Goal: Task Accomplishment & Management: Complete application form

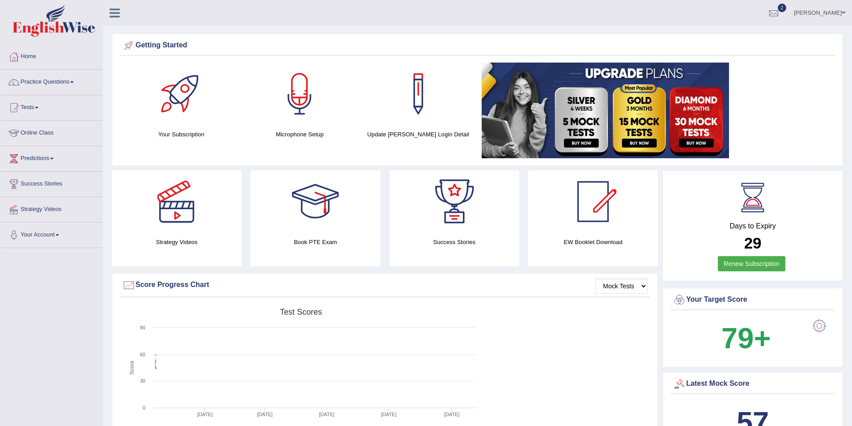
click at [827, 14] on link "Marica Koro" at bounding box center [819, 11] width 65 height 23
click at [786, 120] on link "Log out" at bounding box center [802, 125] width 97 height 21
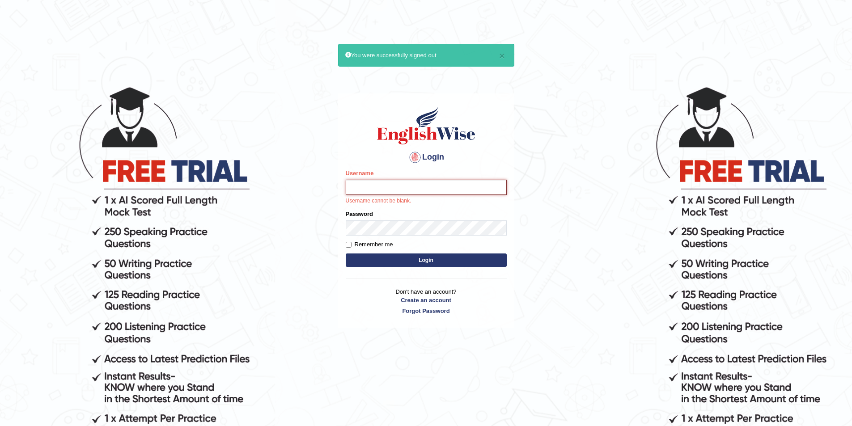
drag, startPoint x: 372, startPoint y: 179, endPoint x: 351, endPoint y: 191, distance: 23.6
paste input "marica_wainikarawa"
type input "marica_wainikarawa"
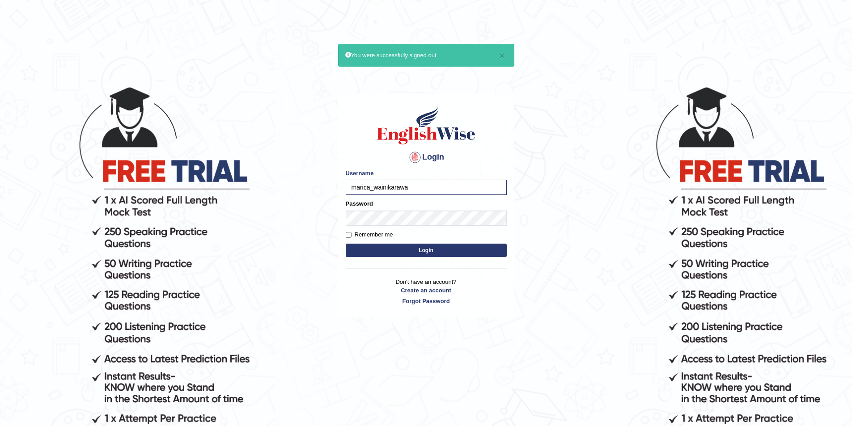
click at [402, 251] on button "Login" at bounding box center [426, 250] width 161 height 13
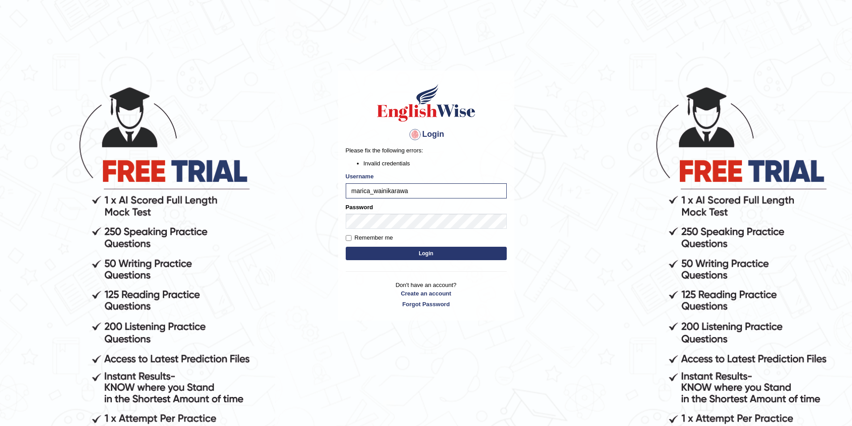
click at [392, 256] on button "Login" at bounding box center [426, 253] width 161 height 13
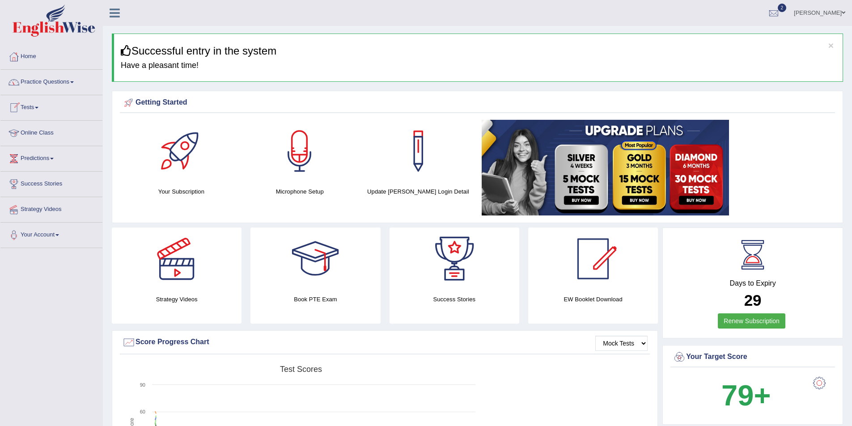
click at [42, 134] on link "Online Class" at bounding box center [51, 132] width 102 height 22
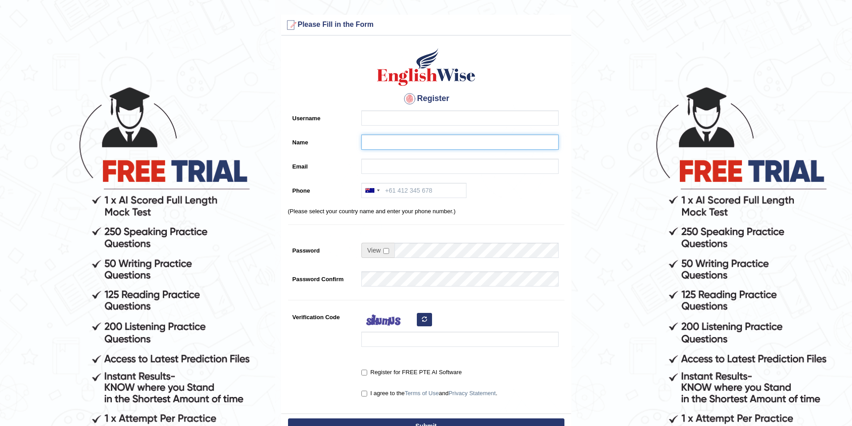
click at [380, 142] on input "Name" at bounding box center [459, 142] width 197 height 15
paste input "[PERSON_NAME]"
type input "[PERSON_NAME]"
click at [381, 123] on input "Username" at bounding box center [459, 117] width 197 height 15
type input "chandresh_parramatta"
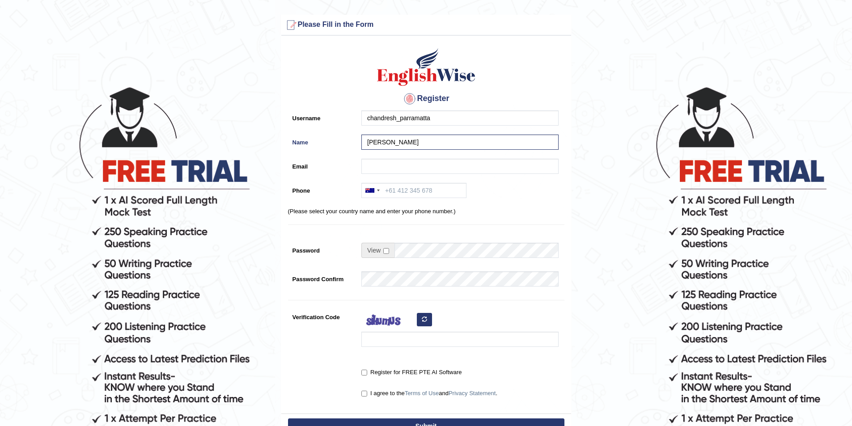
click at [438, 158] on div "Register Username chandresh_parramatta Name [PERSON_NAME] Email Phone [GEOGRAPH…" at bounding box center [426, 226] width 290 height 373
click at [413, 162] on input "Email" at bounding box center [459, 166] width 197 height 15
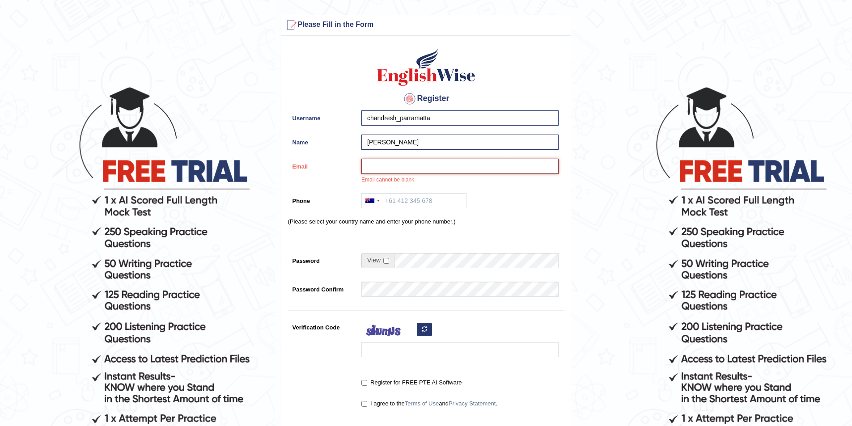
paste input "[PERSON_NAME][EMAIL_ADDRESS][DOMAIN_NAME]"
type input "[PERSON_NAME][EMAIL_ADDRESS][DOMAIN_NAME]"
click at [398, 204] on input "Phone" at bounding box center [413, 200] width 105 height 15
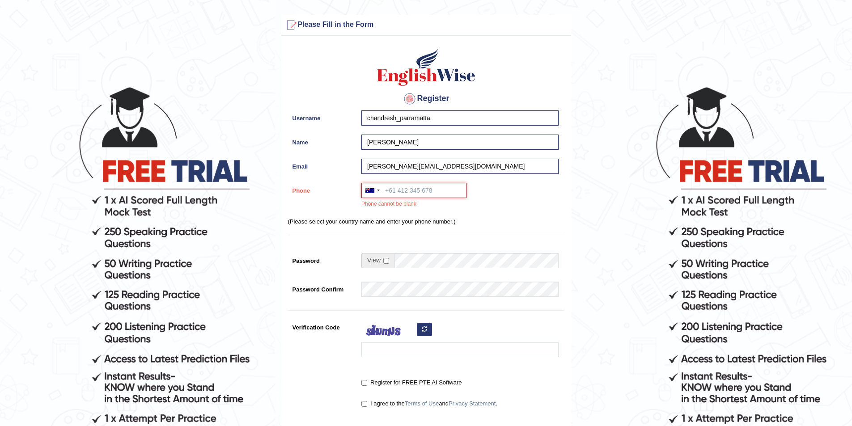
paste input "0415 657 181"
type input "0415 657 181"
click at [388, 263] on input "checkbox" at bounding box center [386, 261] width 6 height 6
checkbox input "true"
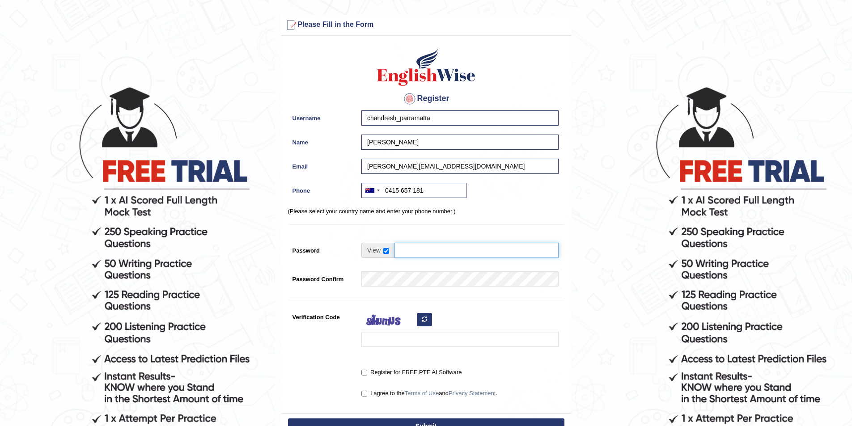
click at [410, 253] on input "Password" at bounding box center [476, 250] width 164 height 15
type input "englishwise"
click at [383, 342] on input "Verification Code" at bounding box center [459, 339] width 197 height 15
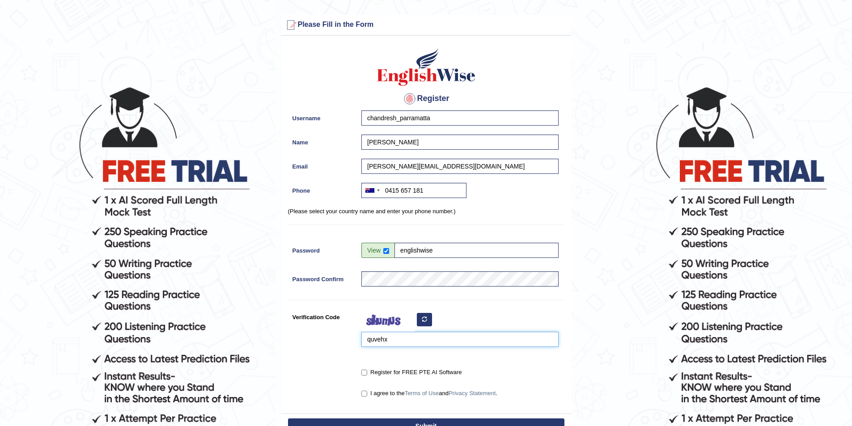
type input "quvehx"
click at [364, 373] on input "Register for FREE PTE AI Software" at bounding box center [364, 373] width 6 height 6
checkbox input "true"
click at [364, 394] on input "I agree to the Terms of Use and Privacy Statement ." at bounding box center [364, 394] width 6 height 6
checkbox input "true"
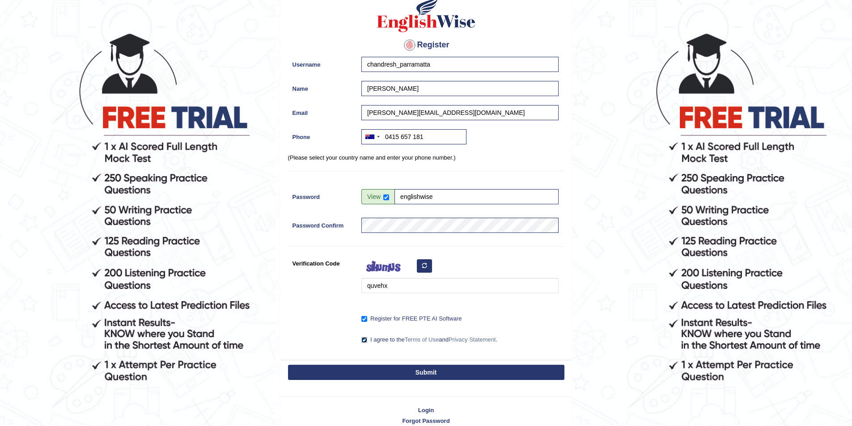
scroll to position [98, 0]
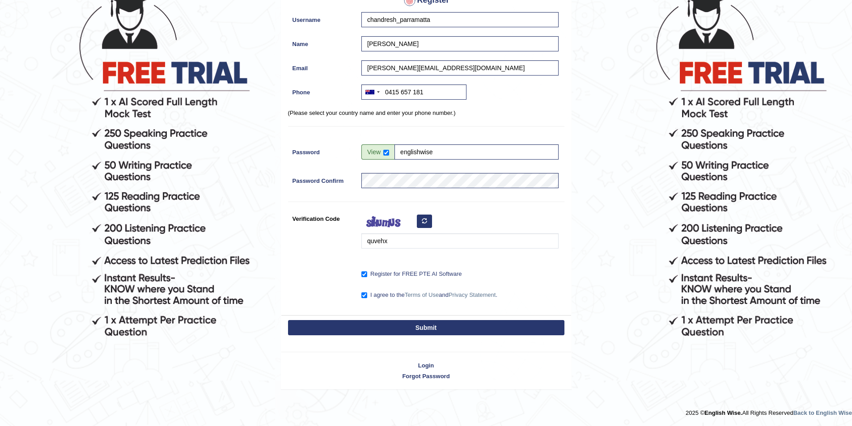
click at [407, 326] on button "Submit" at bounding box center [426, 327] width 276 height 15
type input "[PHONE_NUMBER]"
